Goal: Task Accomplishment & Management: Manage account settings

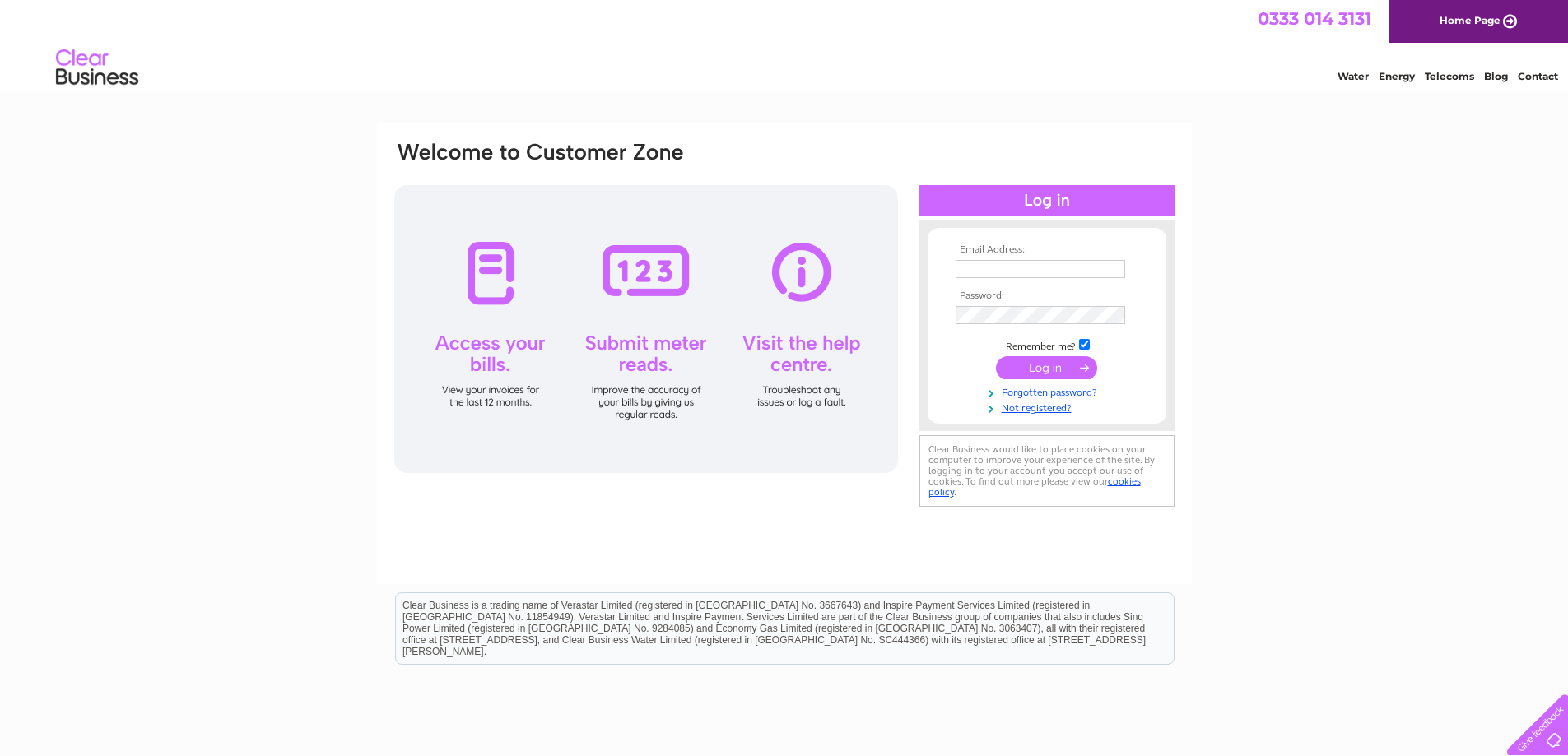
type input "[PERSON_NAME][EMAIL_ADDRESS][DOMAIN_NAME]"
click at [1040, 364] on input "submit" at bounding box center [1046, 368] width 101 height 23
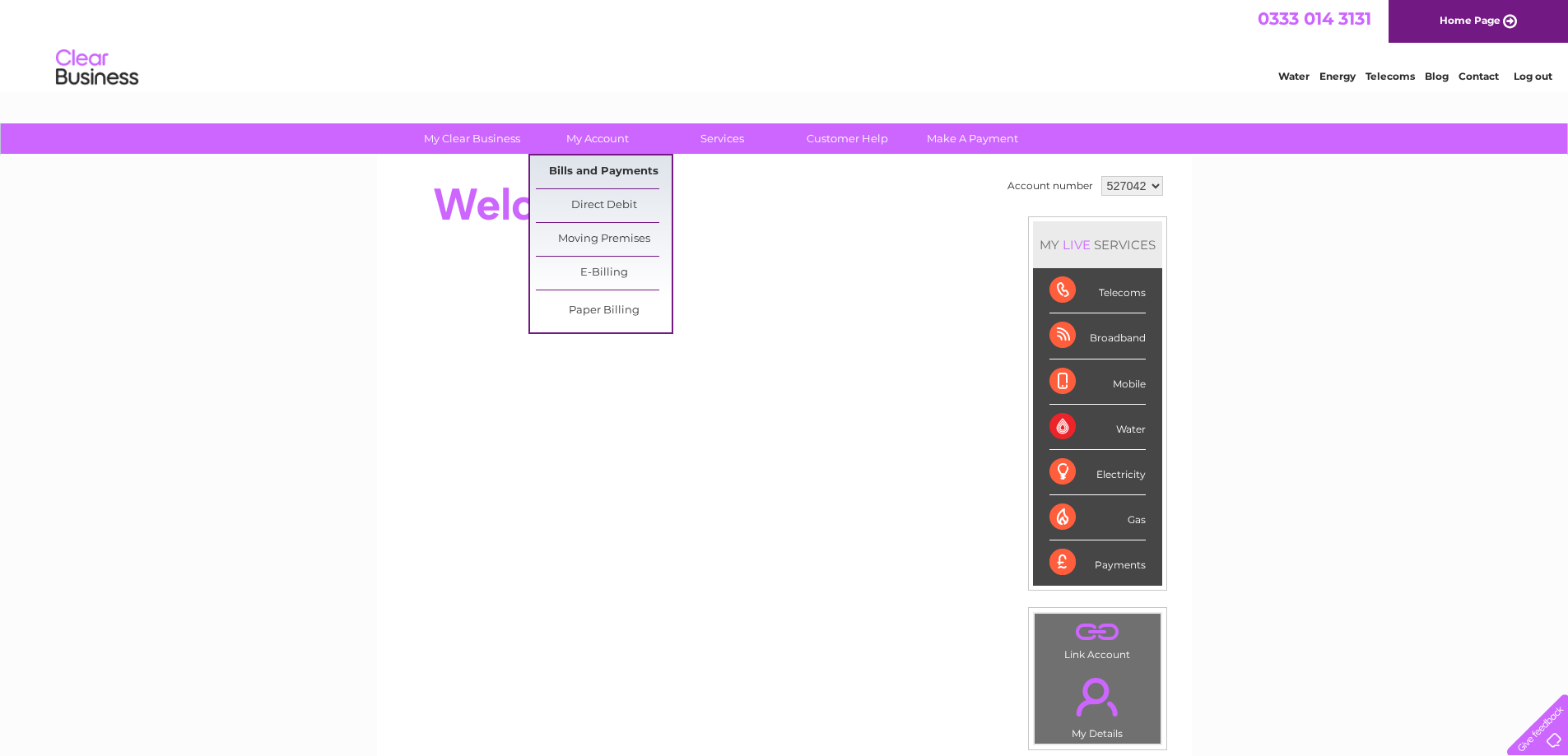
click at [590, 167] on link "Bills and Payments" at bounding box center [603, 172] width 136 height 33
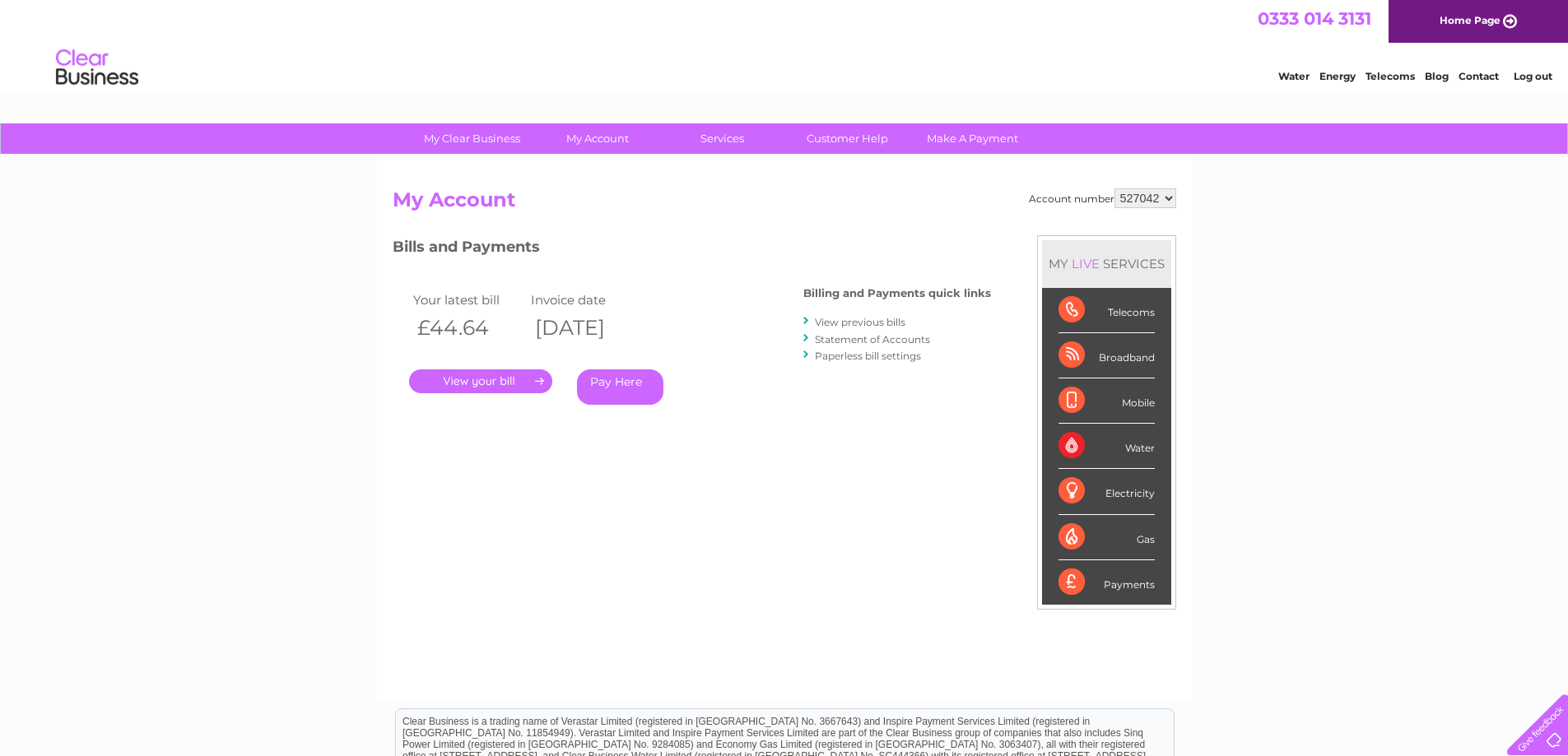
click at [537, 378] on link "." at bounding box center [481, 381] width 143 height 24
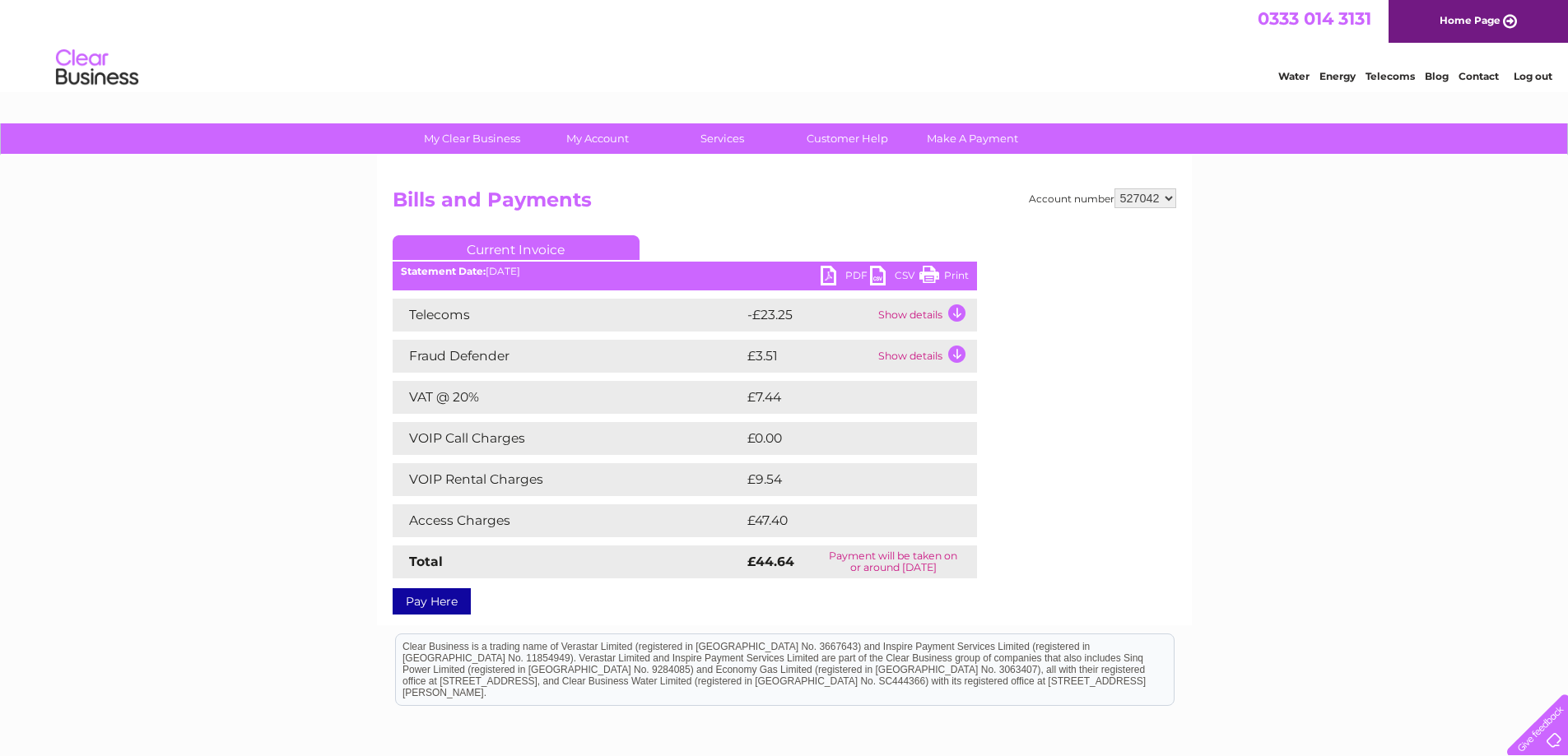
click at [956, 312] on td "Show details" at bounding box center [925, 316] width 103 height 33
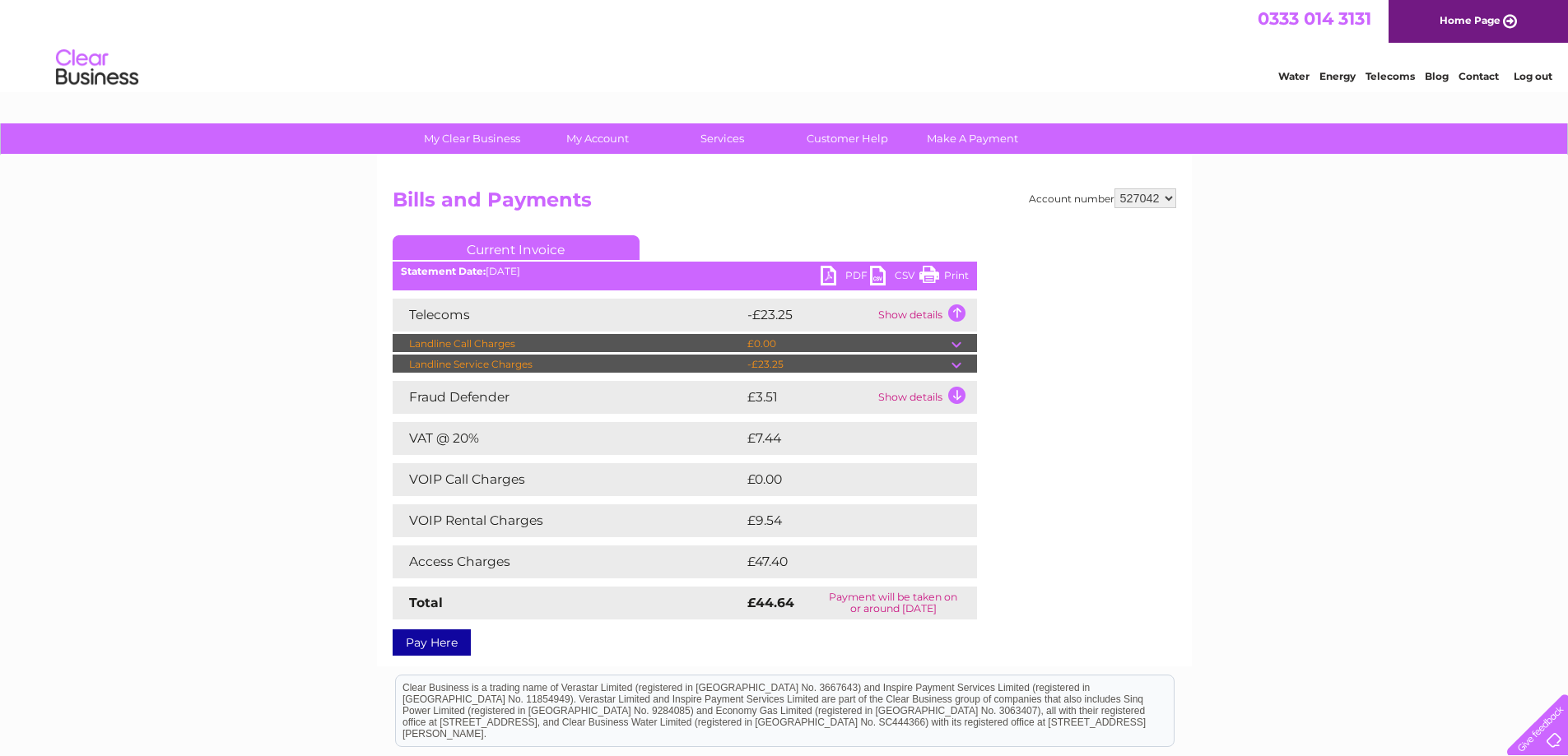
click at [957, 395] on td "Show details" at bounding box center [925, 398] width 103 height 33
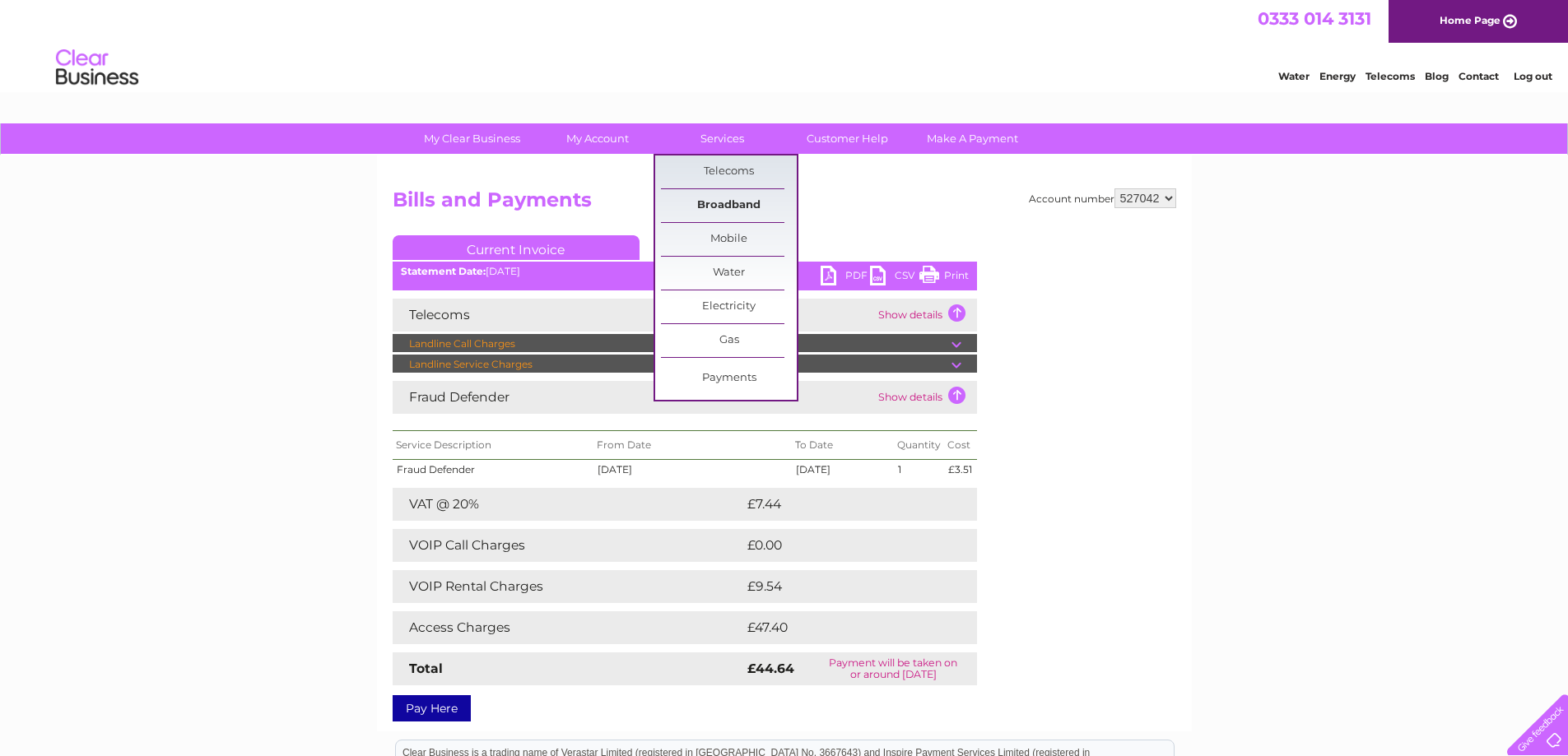
click at [735, 206] on link "Broadband" at bounding box center [729, 206] width 136 height 33
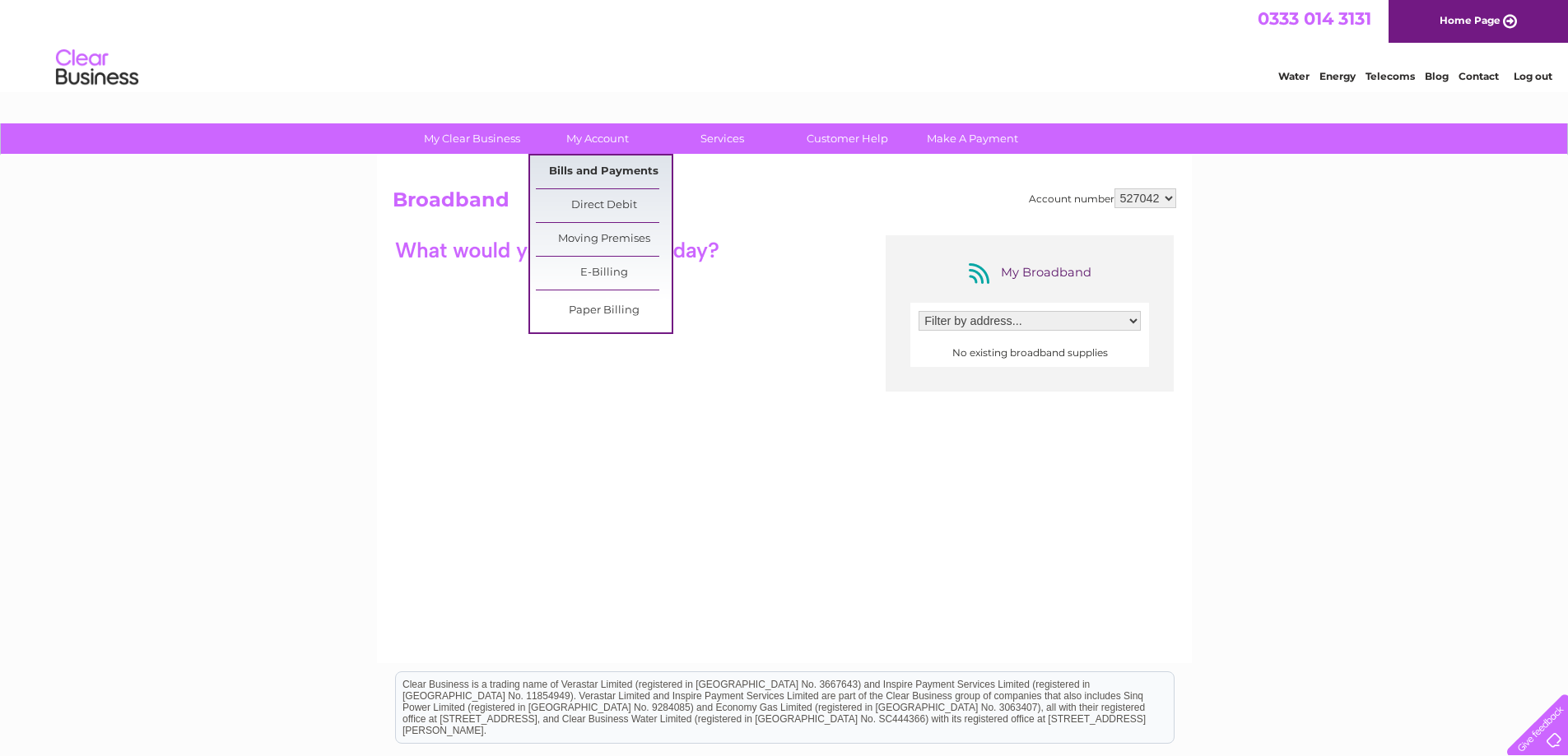
click at [607, 170] on link "Bills and Payments" at bounding box center [603, 172] width 136 height 33
